Goal: Information Seeking & Learning: Learn about a topic

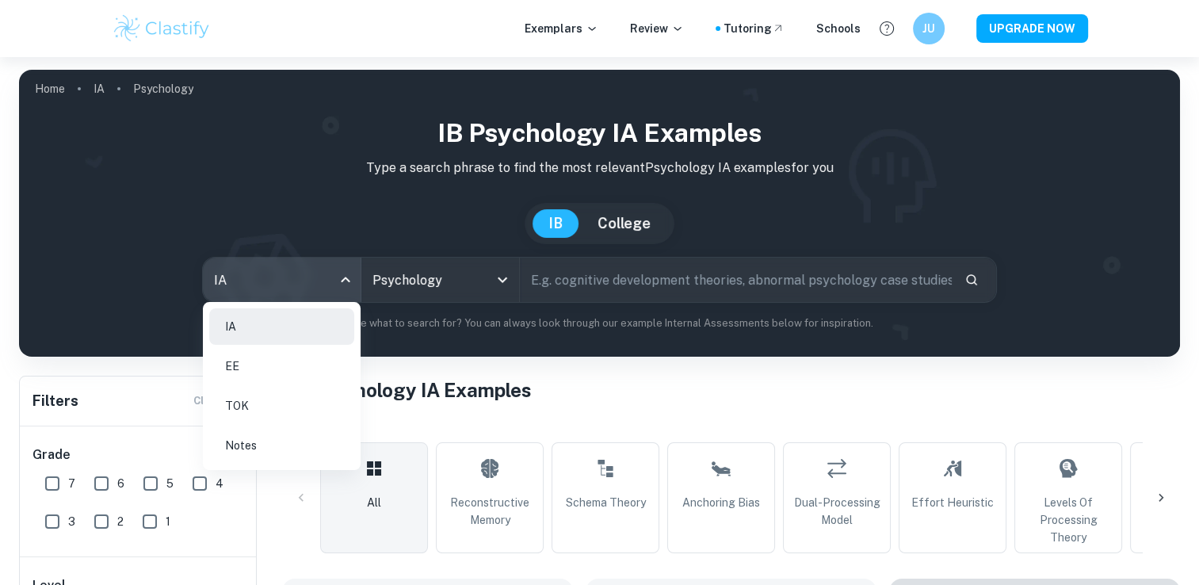
click at [277, 276] on div at bounding box center [599, 292] width 1199 height 585
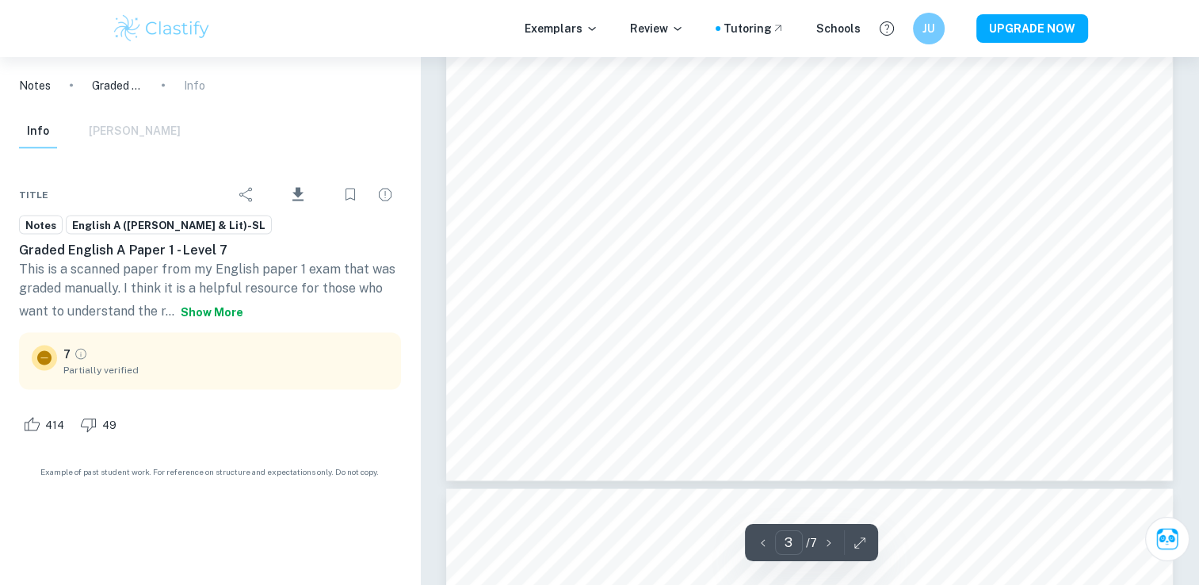
scroll to position [3011, 0]
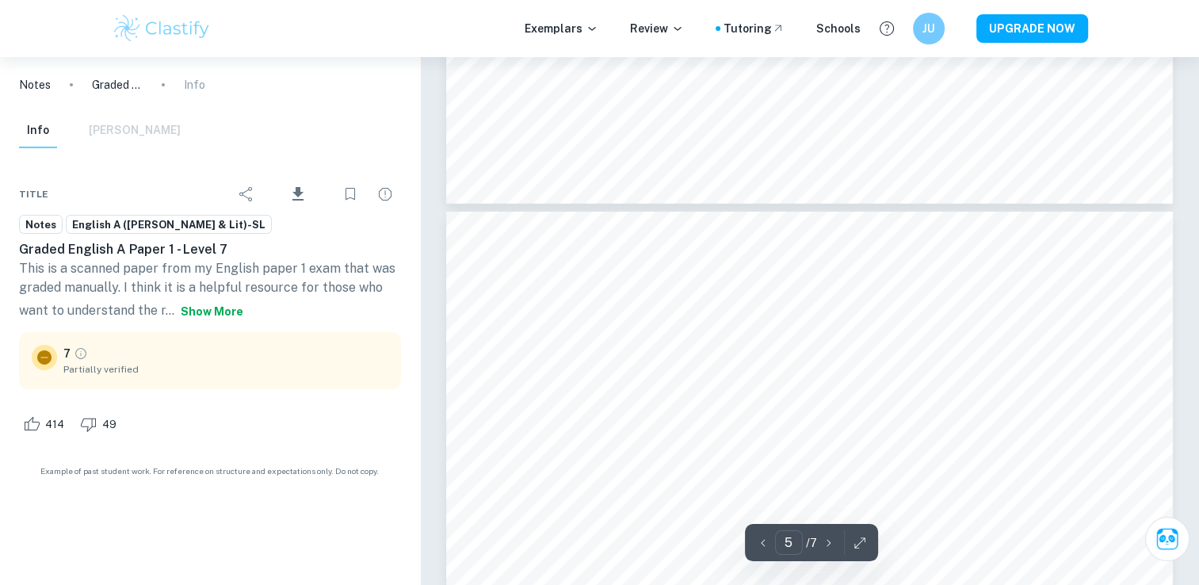
type input "6"
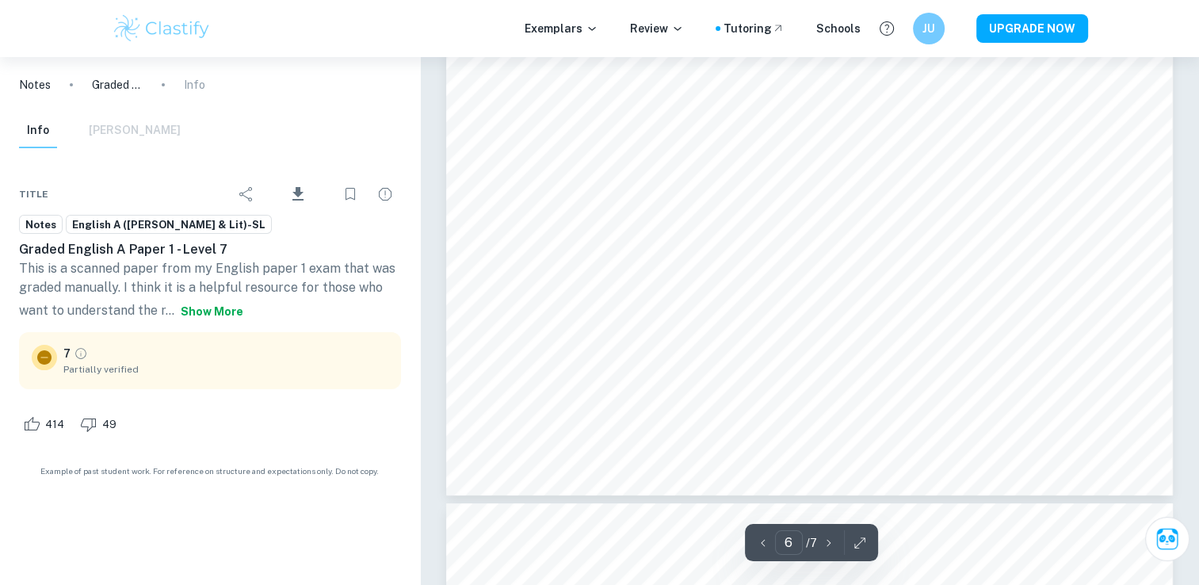
scroll to position [6023, 0]
